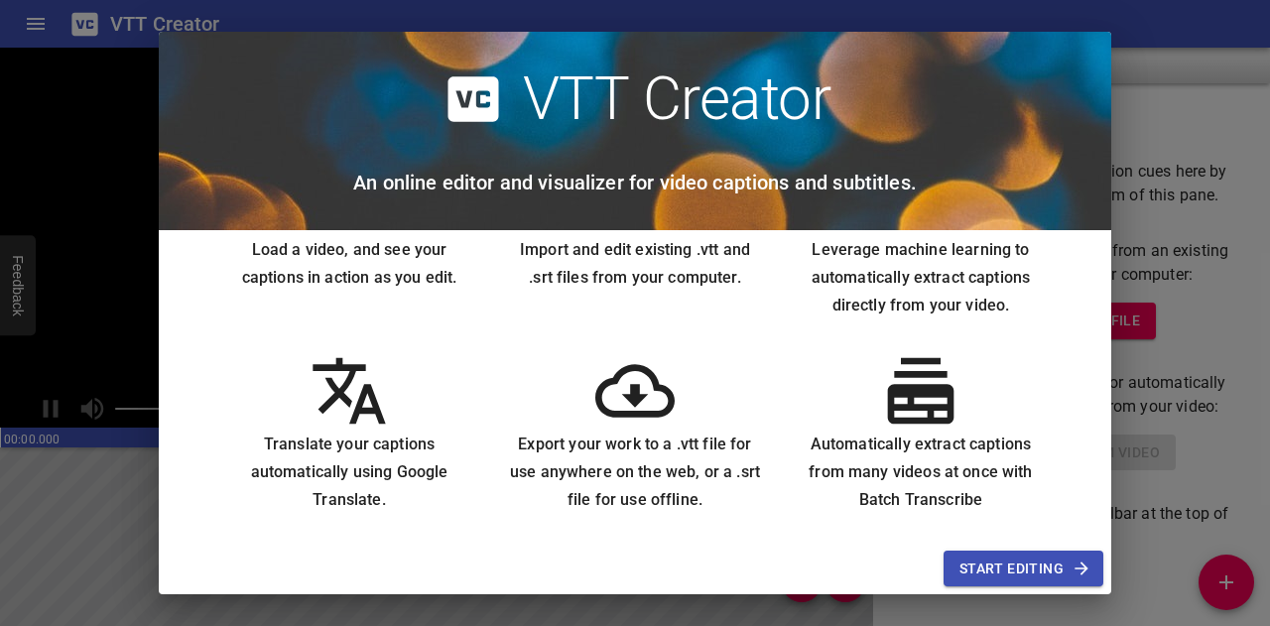
scroll to position [113, 0]
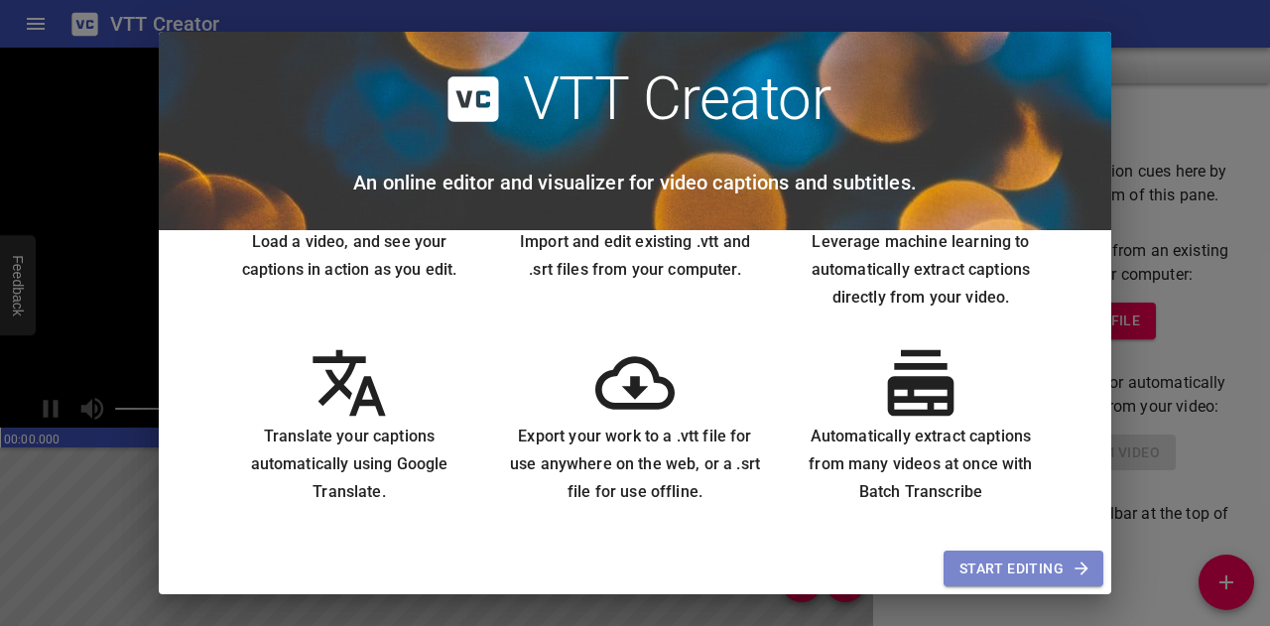
click at [1008, 574] on span "Start Editing" at bounding box center [1023, 569] width 128 height 25
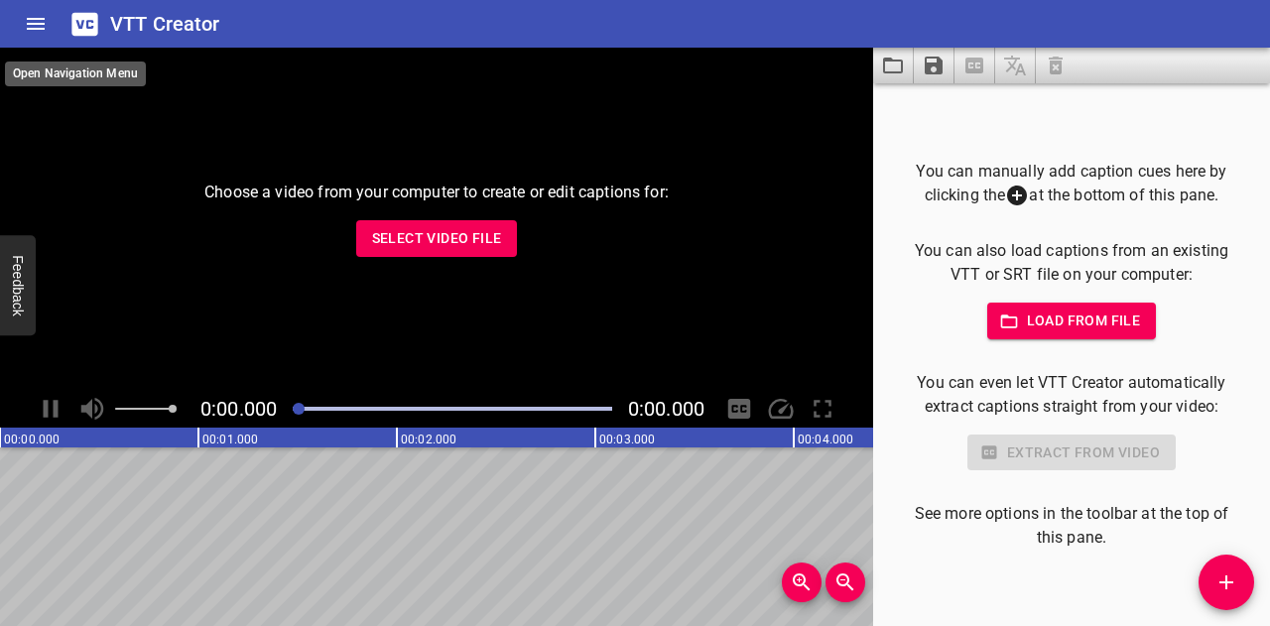
click at [40, 22] on icon "Home" at bounding box center [36, 24] width 24 height 24
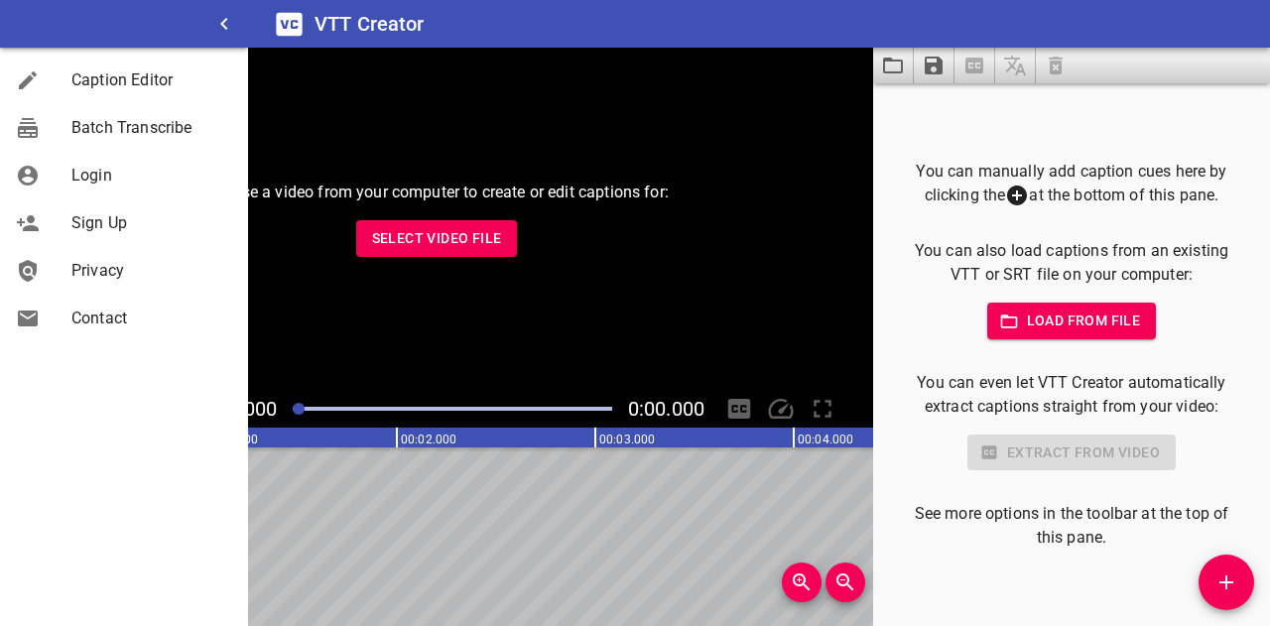
click at [135, 183] on span "Login" at bounding box center [151, 176] width 161 height 24
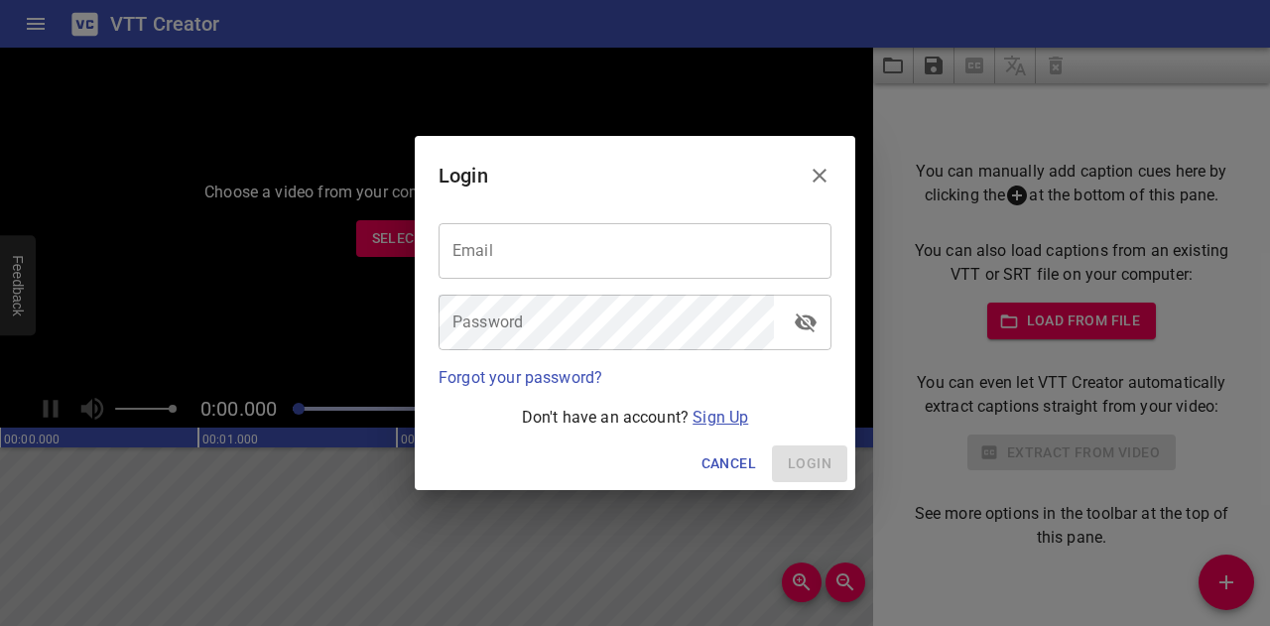
click at [704, 422] on link "Sign Up" at bounding box center [721, 417] width 56 height 19
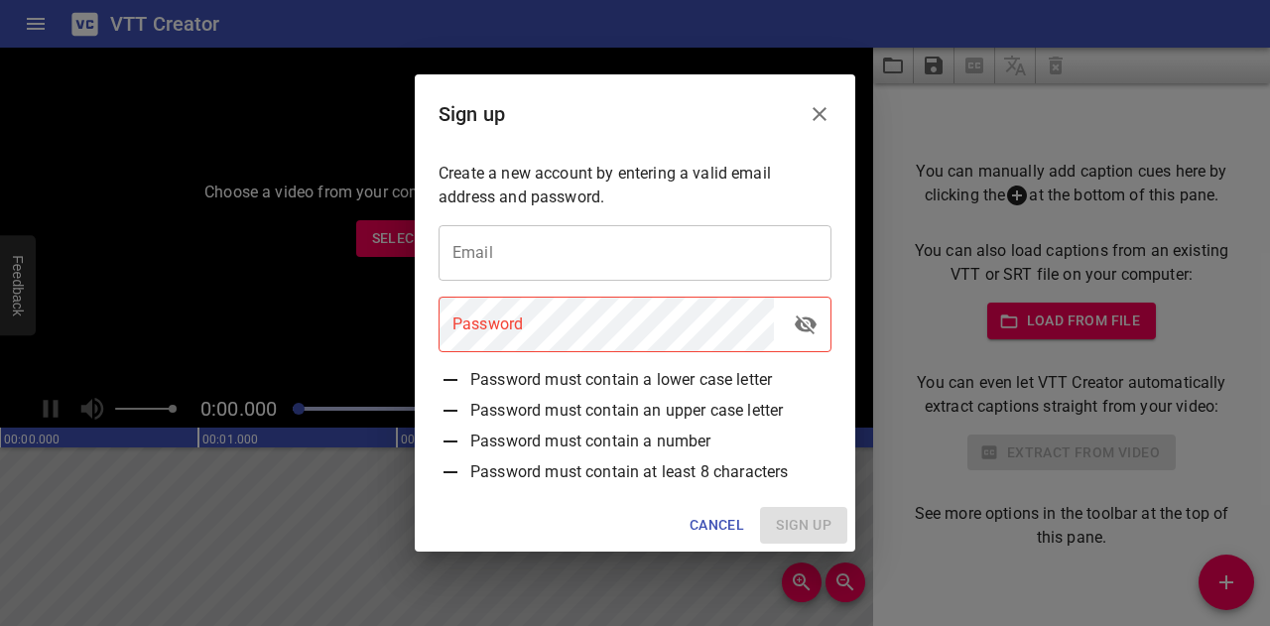
click at [819, 122] on icon "Close" at bounding box center [820, 114] width 24 height 24
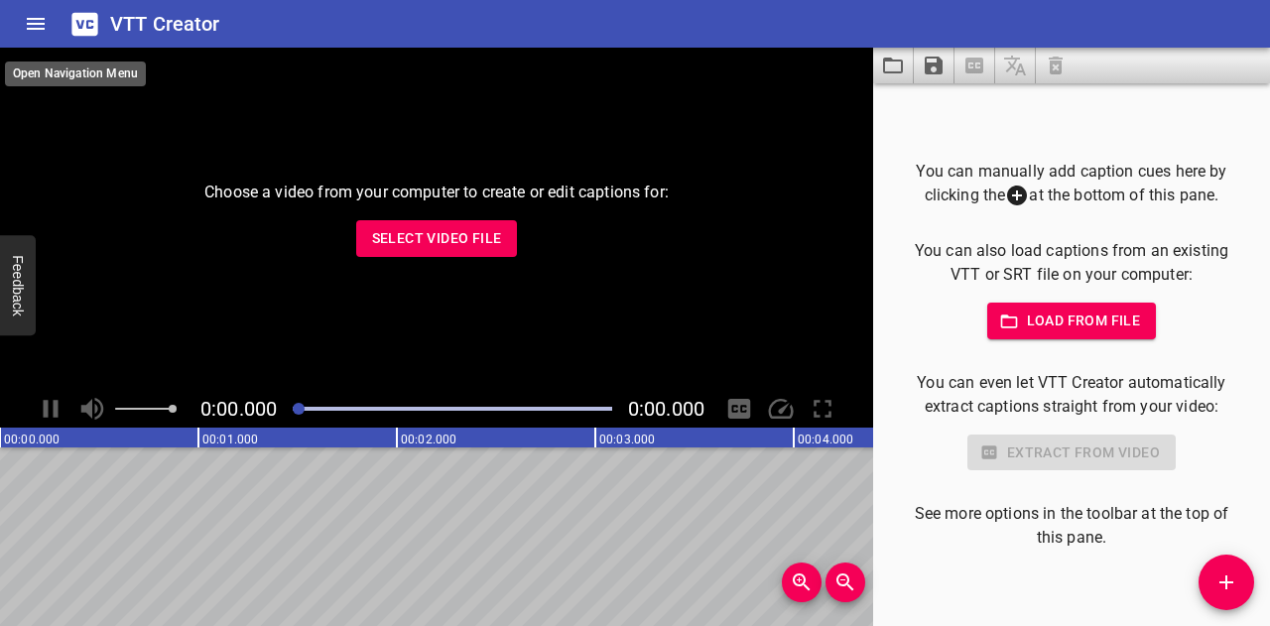
click at [50, 20] on button "Home" at bounding box center [36, 24] width 48 height 48
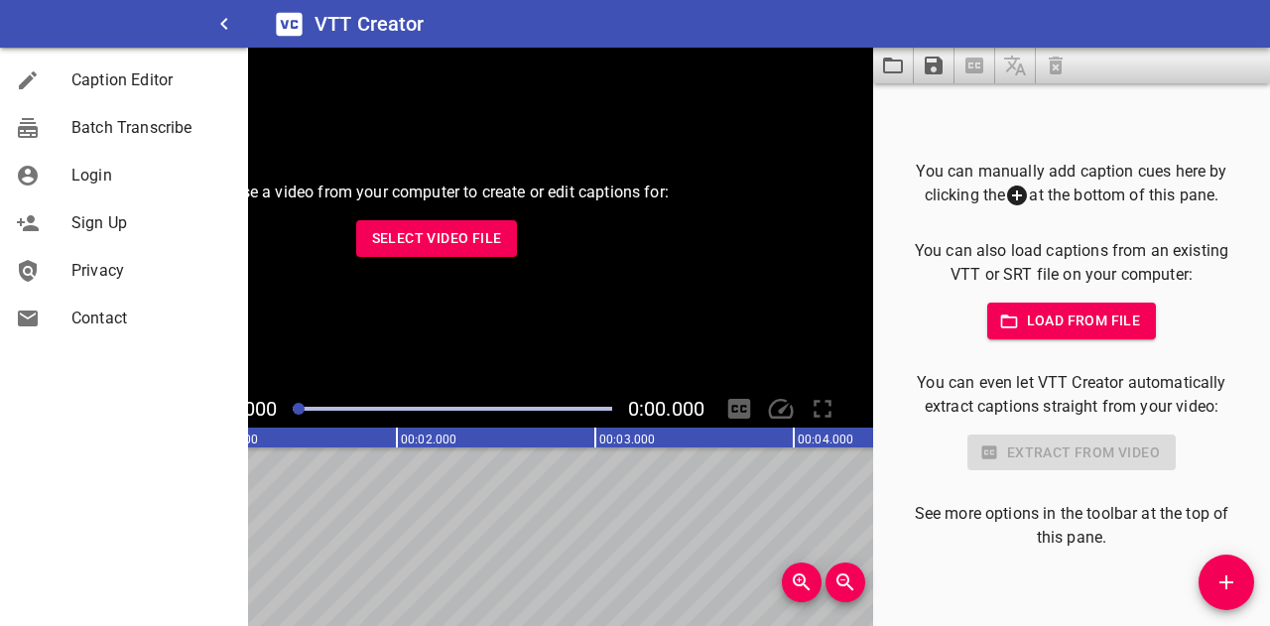
click at [125, 117] on span "Batch Transcribe" at bounding box center [151, 128] width 161 height 24
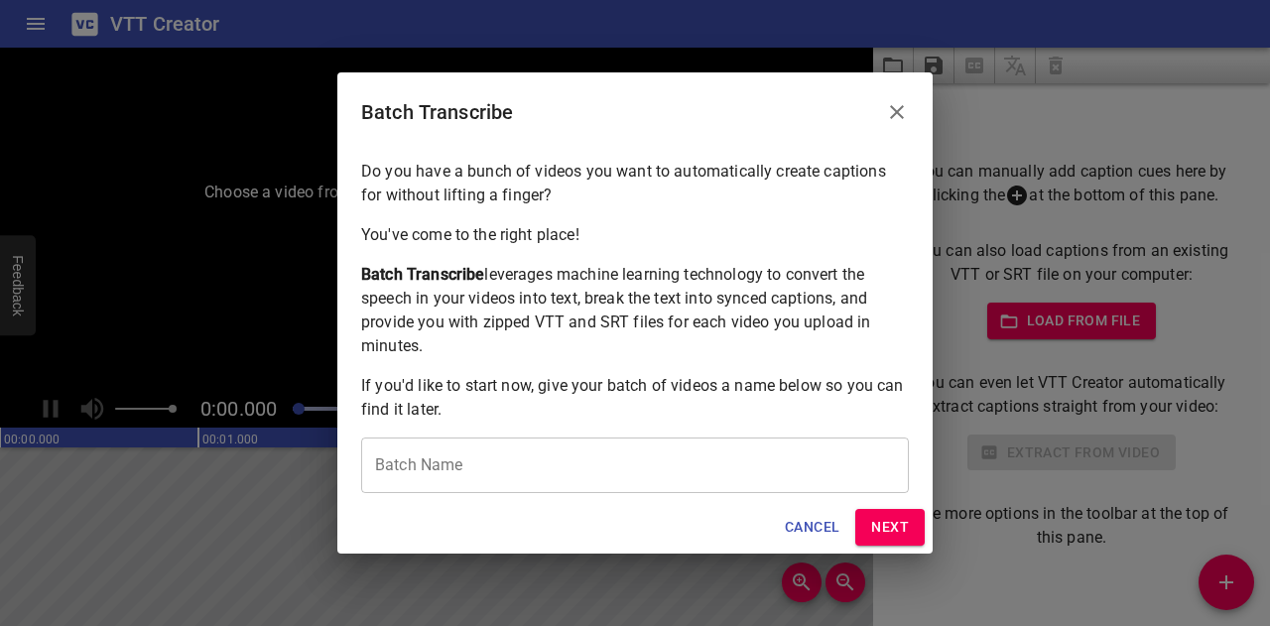
click at [40, 24] on div "Batch Transcribe Do you have a bunch of videos you want to automatically create…" at bounding box center [635, 313] width 1270 height 626
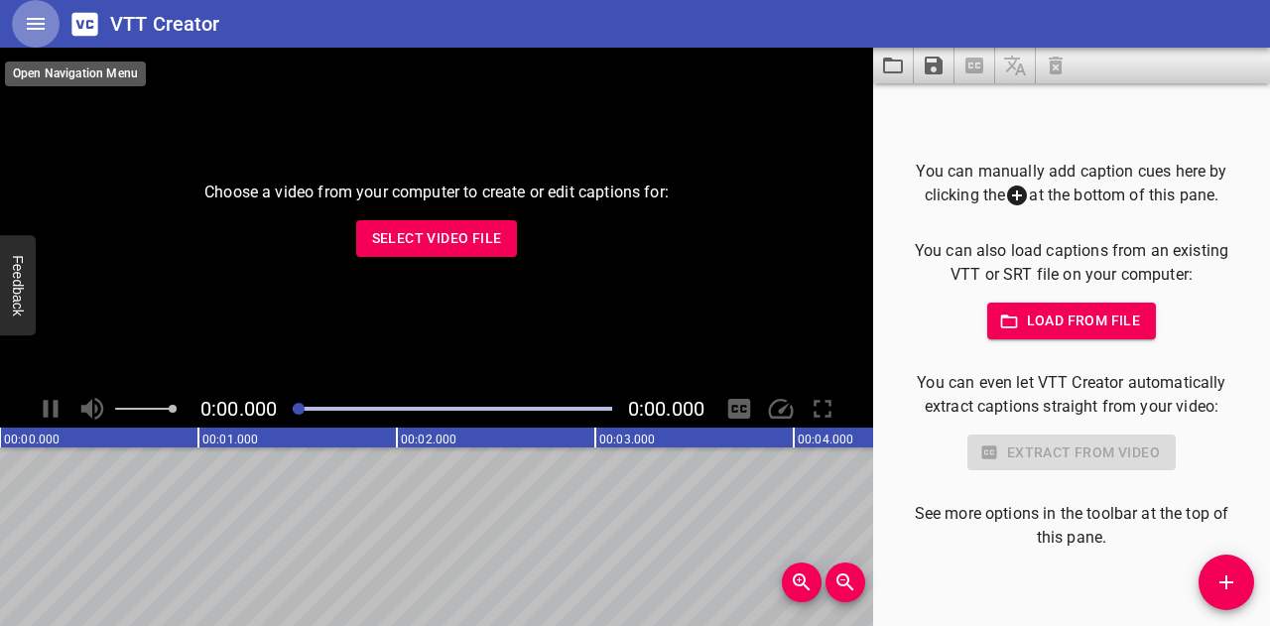
click at [48, 21] on button "Home" at bounding box center [36, 24] width 48 height 48
